Goal: Information Seeking & Learning: Learn about a topic

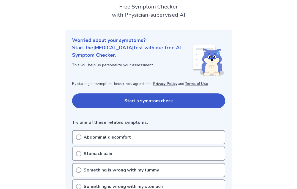
scroll to position [35, 0]
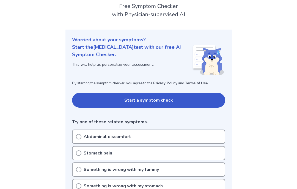
click at [203, 102] on button "Start a symptom check" at bounding box center [148, 100] width 153 height 15
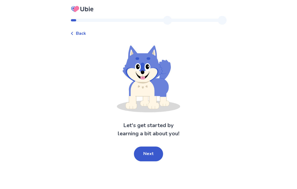
click at [157, 153] on button "Next" at bounding box center [148, 154] width 29 height 15
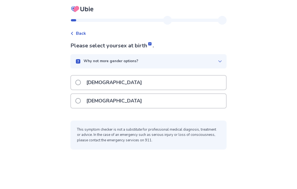
click at [166, 100] on div "Female" at bounding box center [148, 101] width 155 height 14
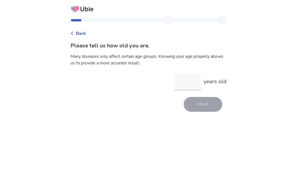
click at [188, 84] on input "years old" at bounding box center [187, 82] width 26 height 18
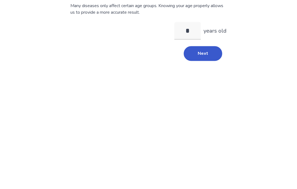
type input "*"
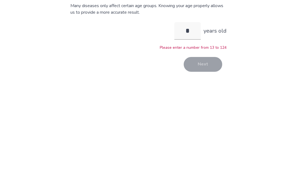
scroll to position [22, 0]
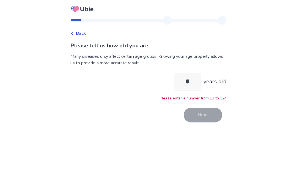
click at [191, 73] on input "*" at bounding box center [187, 82] width 26 height 18
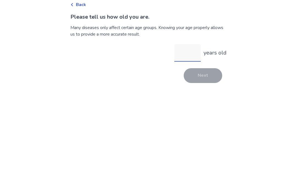
type input "*"
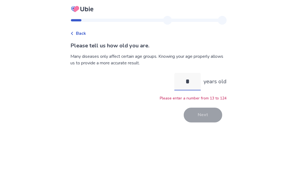
click at [195, 73] on input "*" at bounding box center [187, 82] width 26 height 18
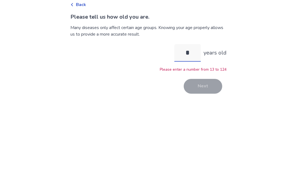
click at [195, 73] on input "*" at bounding box center [187, 82] width 26 height 18
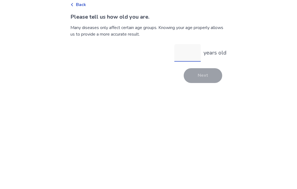
type input "*"
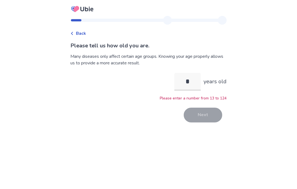
scroll to position [0, 0]
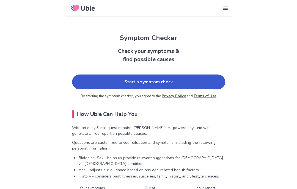
click at [194, 82] on link "Start a symptom check" at bounding box center [148, 82] width 153 height 15
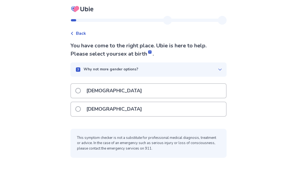
click at [176, 115] on div "Female" at bounding box center [148, 109] width 155 height 14
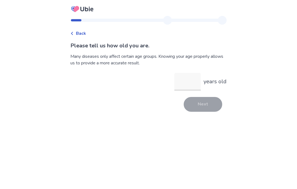
click at [191, 81] on input "years old" at bounding box center [187, 82] width 26 height 18
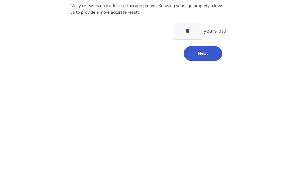
scroll to position [22, 0]
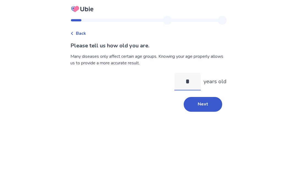
type input "*"
click at [206, 97] on button "Next" at bounding box center [202, 104] width 38 height 15
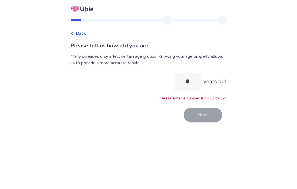
scroll to position [0, 0]
